Goal: Find specific page/section: Find specific page/section

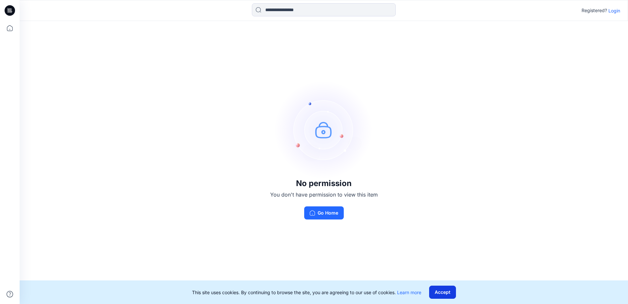
click at [434, 292] on button "Accept" at bounding box center [442, 291] width 27 height 13
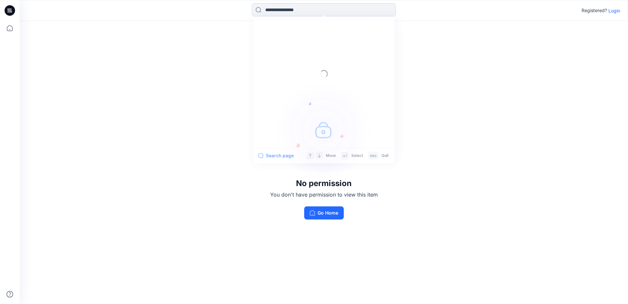
click at [322, 11] on input at bounding box center [324, 9] width 144 height 13
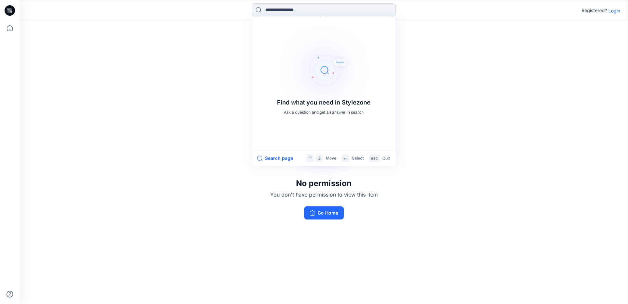
drag, startPoint x: 489, startPoint y: 101, endPoint x: 415, endPoint y: 75, distance: 78.4
click at [489, 101] on div "No permission You don't have permission to view this item Go Home" at bounding box center [324, 150] width 608 height 258
